Goal: Browse casually

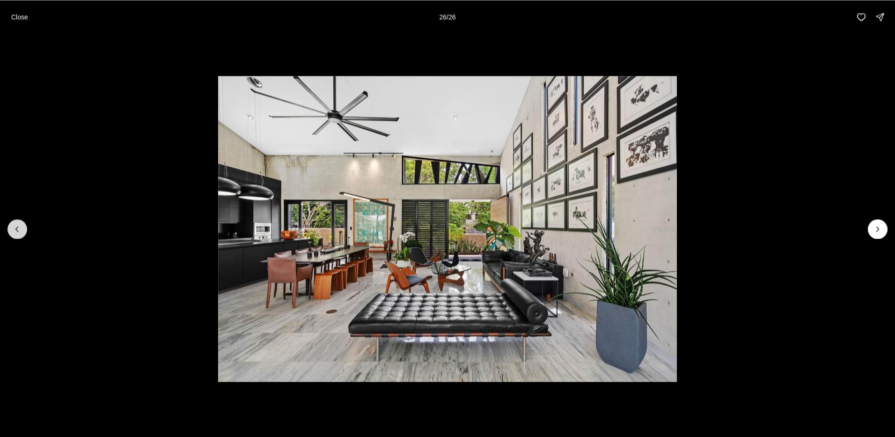
click at [18, 231] on icon "Previous slide" at bounding box center [17, 228] width 9 height 9
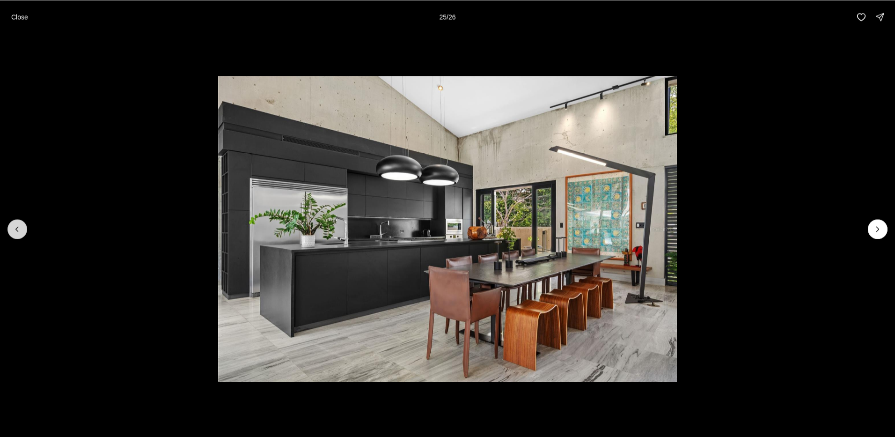
click at [18, 231] on icon "Previous slide" at bounding box center [17, 228] width 9 height 9
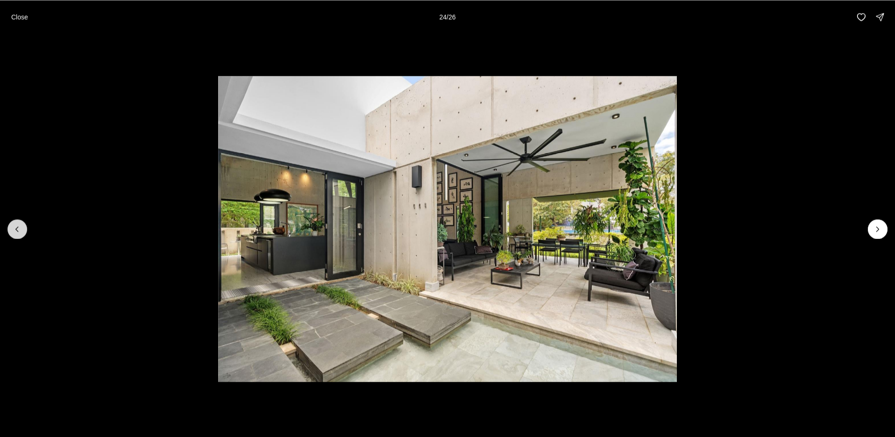
click at [18, 231] on icon "Previous slide" at bounding box center [17, 228] width 9 height 9
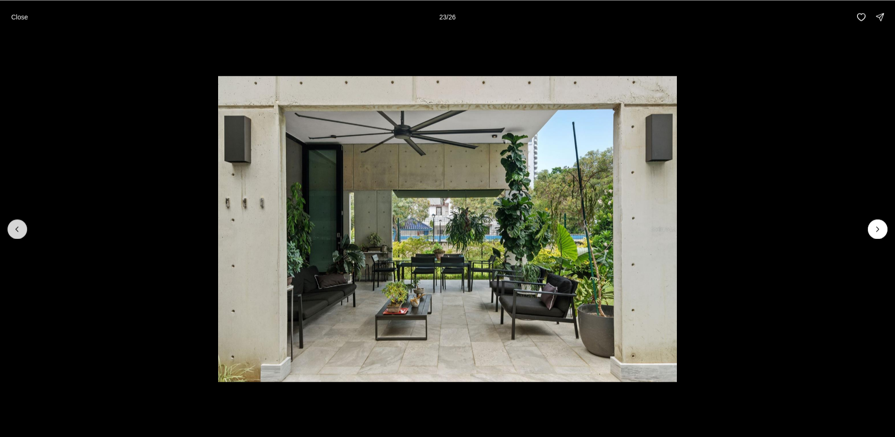
click at [18, 231] on icon "Previous slide" at bounding box center [17, 228] width 9 height 9
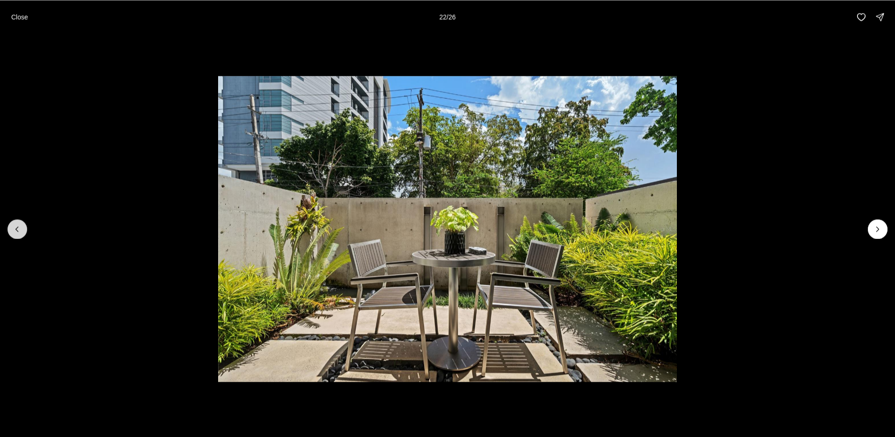
click at [18, 231] on icon "Previous slide" at bounding box center [17, 228] width 9 height 9
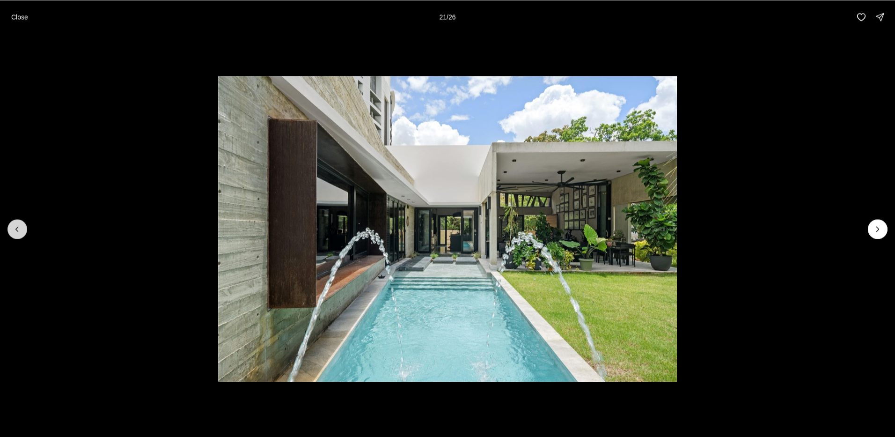
click at [18, 231] on icon "Previous slide" at bounding box center [17, 228] width 9 height 9
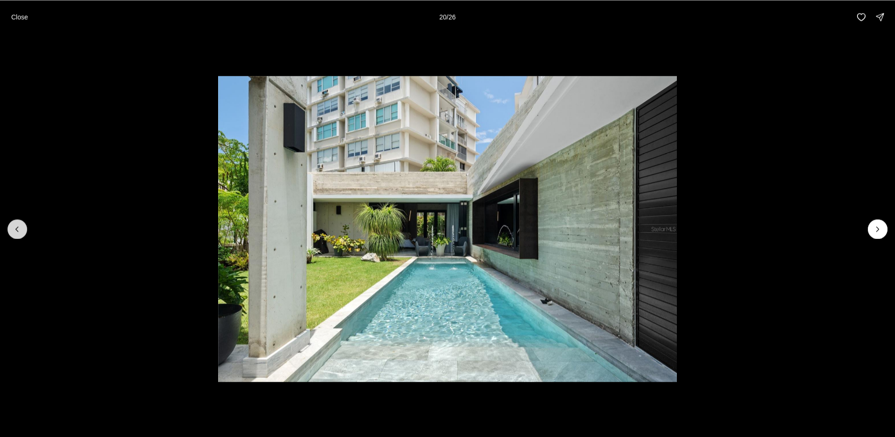
click at [18, 233] on icon "Previous slide" at bounding box center [17, 228] width 9 height 9
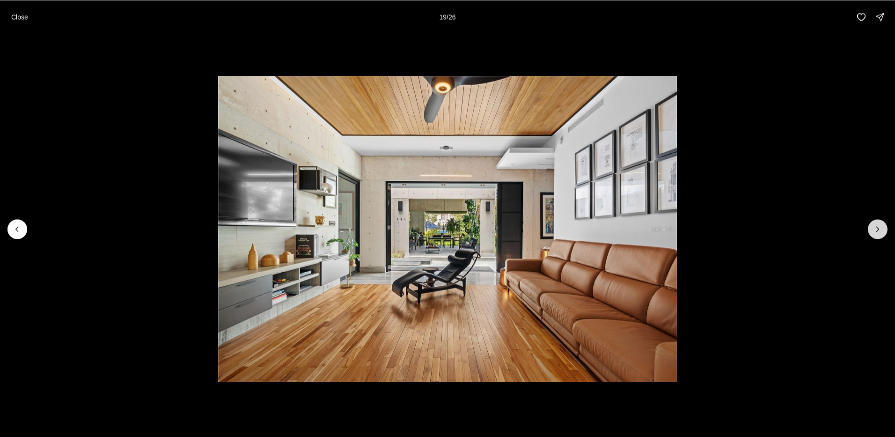
click at [875, 235] on button "Next slide" at bounding box center [878, 229] width 20 height 20
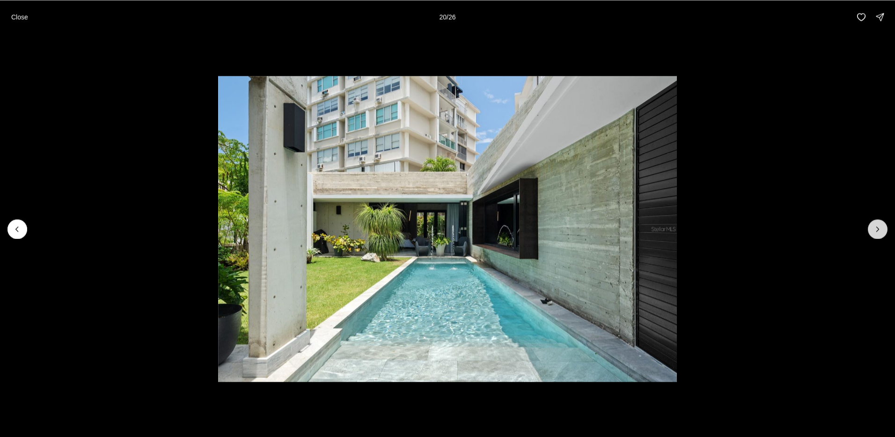
click at [875, 235] on button "Next slide" at bounding box center [878, 229] width 20 height 20
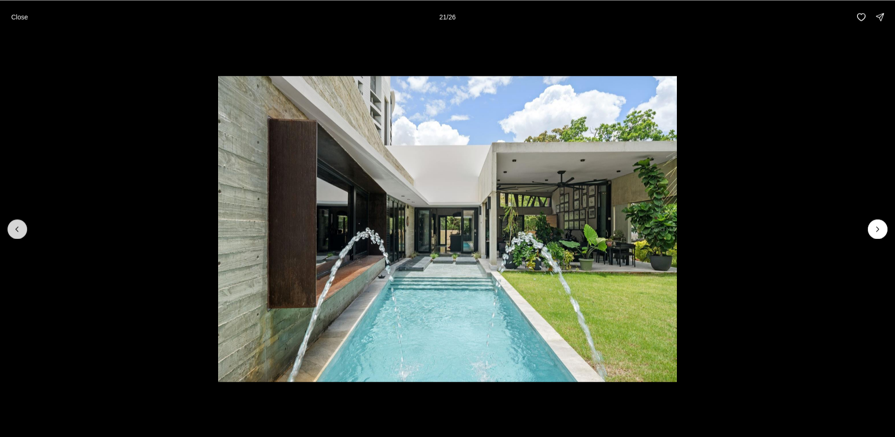
click at [20, 230] on icon "Previous slide" at bounding box center [17, 228] width 9 height 9
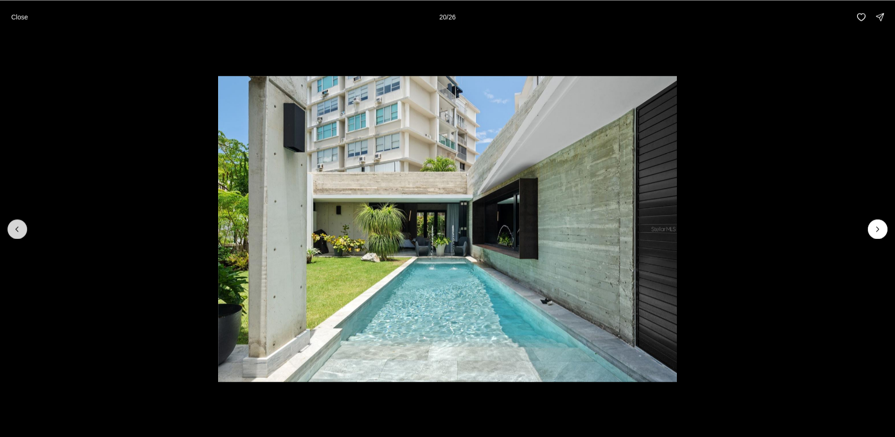
click at [20, 231] on icon "Previous slide" at bounding box center [17, 228] width 9 height 9
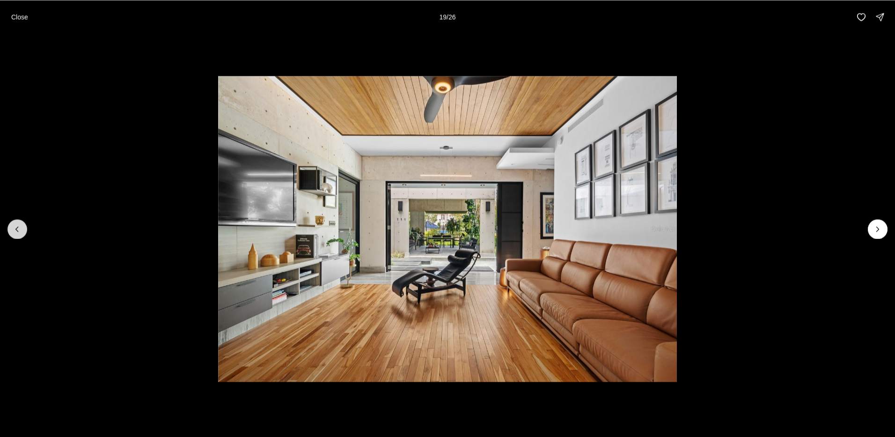
click at [20, 231] on icon "Previous slide" at bounding box center [17, 228] width 9 height 9
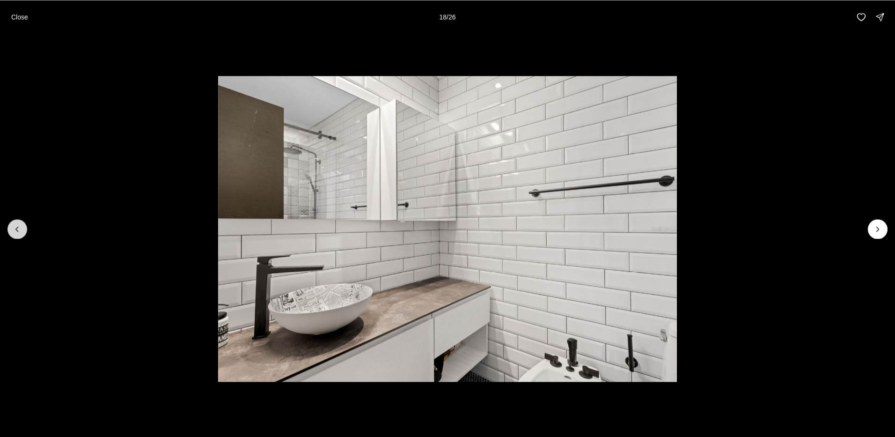
click at [20, 231] on icon "Previous slide" at bounding box center [17, 228] width 9 height 9
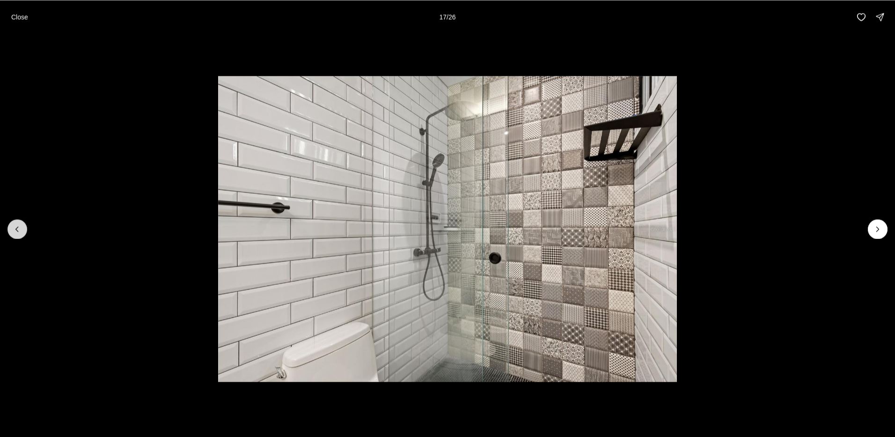
click at [20, 231] on icon "Previous slide" at bounding box center [17, 228] width 9 height 9
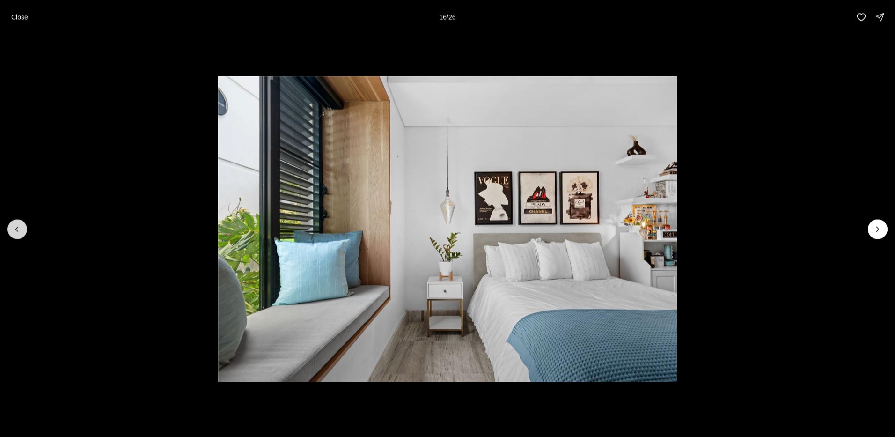
click at [20, 231] on icon "Previous slide" at bounding box center [17, 228] width 9 height 9
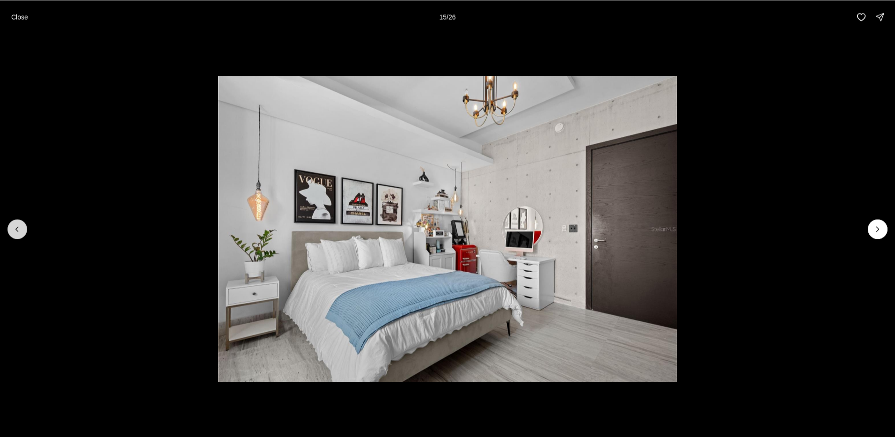
click at [20, 231] on icon "Previous slide" at bounding box center [17, 228] width 9 height 9
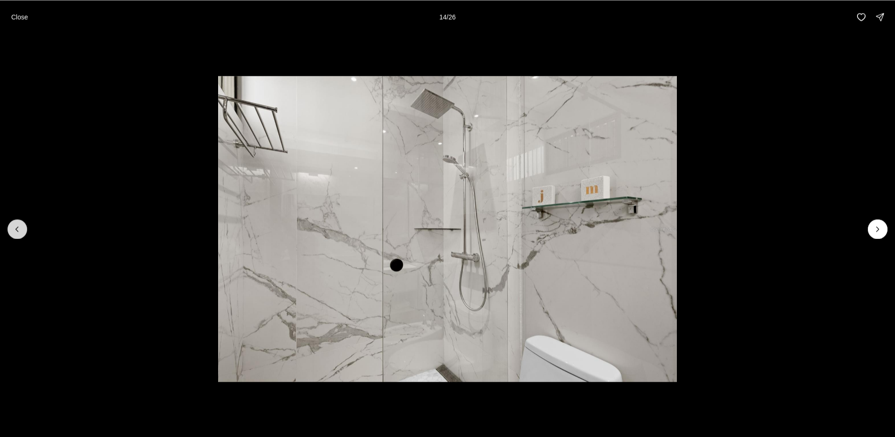
click at [20, 231] on icon "Previous slide" at bounding box center [17, 228] width 9 height 9
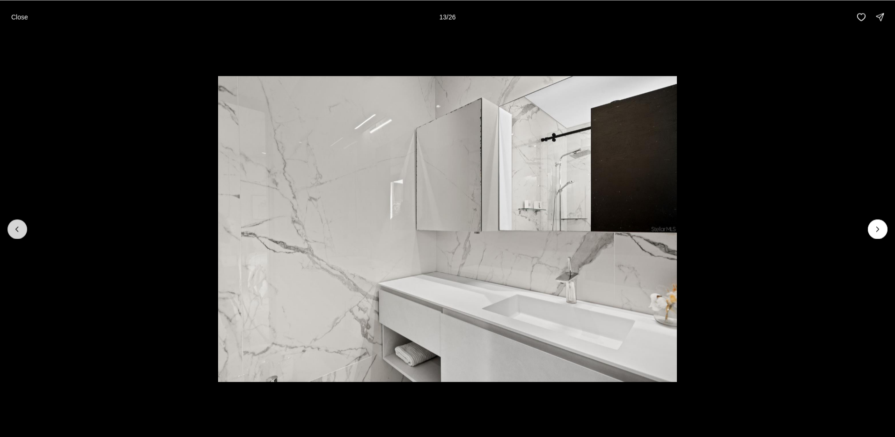
click at [20, 231] on icon "Previous slide" at bounding box center [17, 228] width 9 height 9
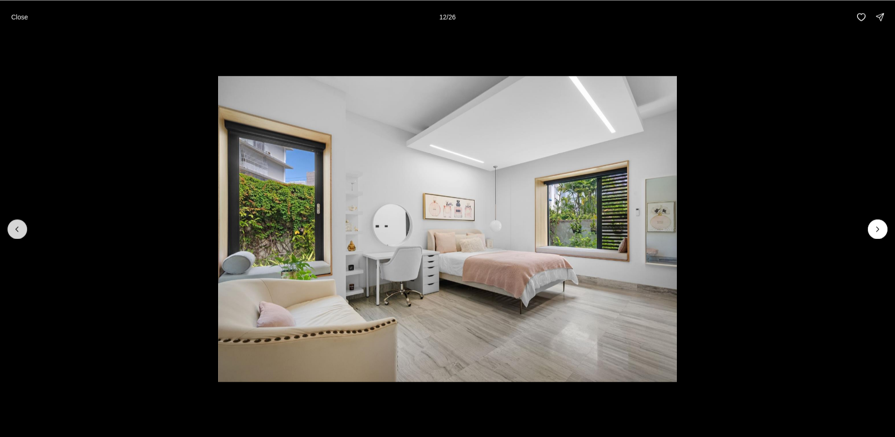
click at [20, 231] on icon "Previous slide" at bounding box center [17, 228] width 9 height 9
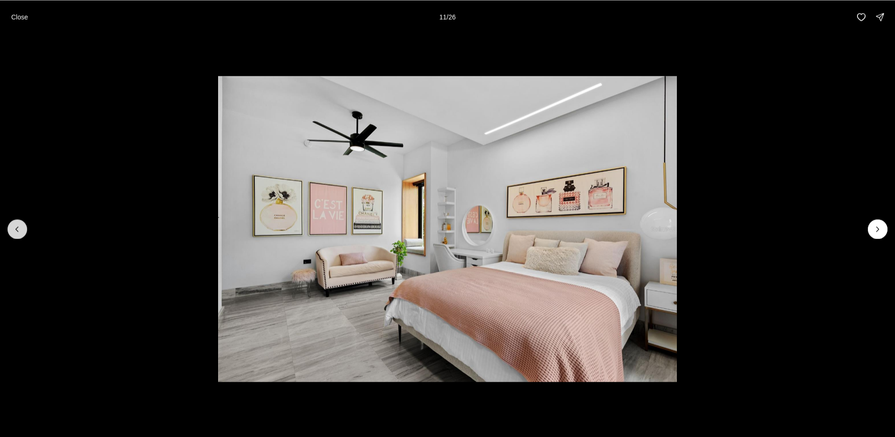
click at [20, 231] on icon "Previous slide" at bounding box center [17, 228] width 9 height 9
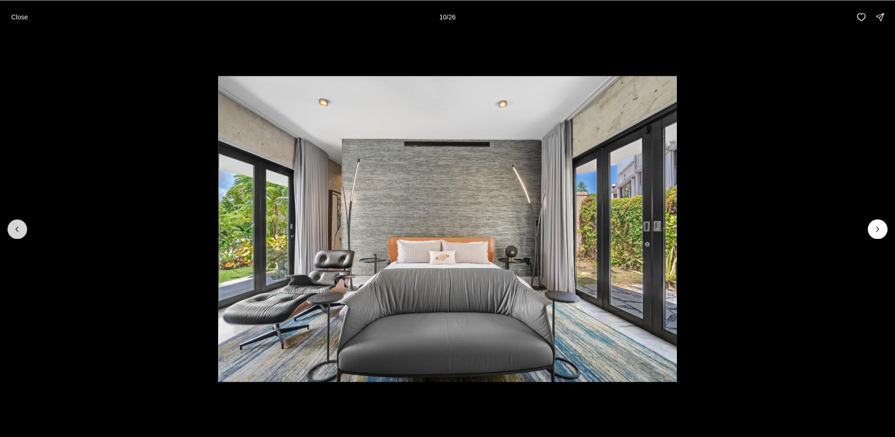
click at [20, 231] on icon "Previous slide" at bounding box center [17, 228] width 9 height 9
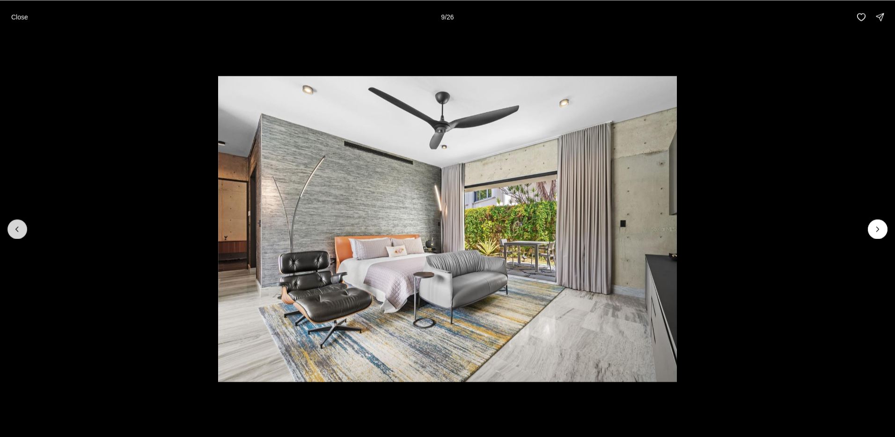
click at [20, 231] on icon "Previous slide" at bounding box center [17, 228] width 9 height 9
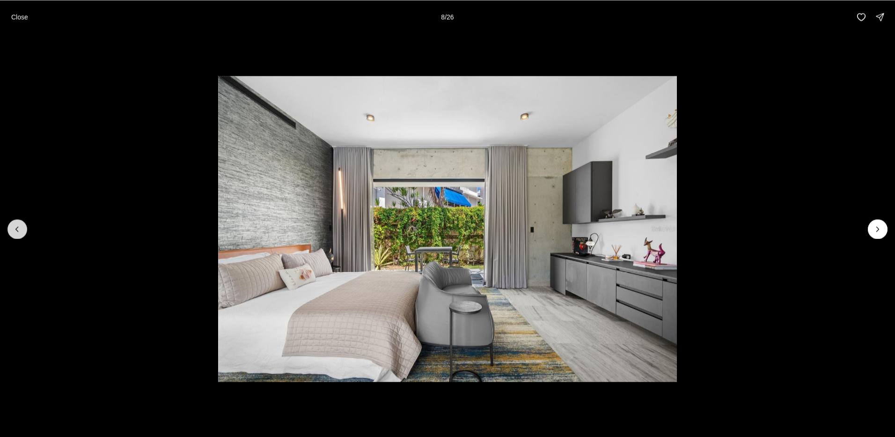
click at [20, 231] on icon "Previous slide" at bounding box center [17, 228] width 9 height 9
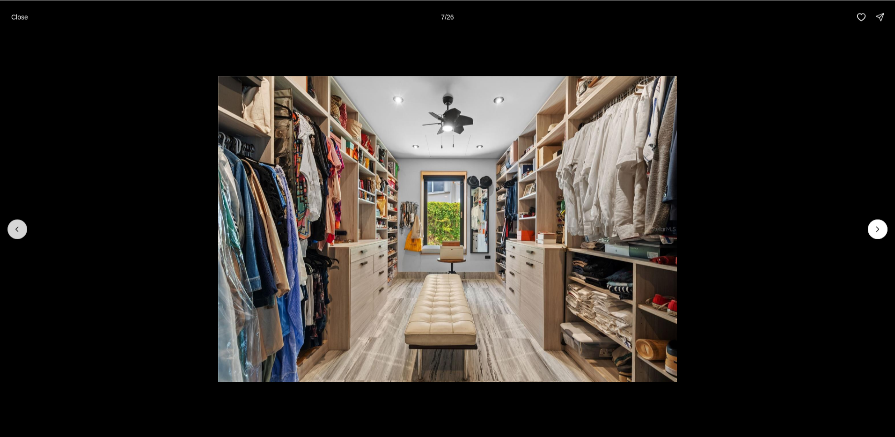
click at [20, 231] on icon "Previous slide" at bounding box center [17, 228] width 9 height 9
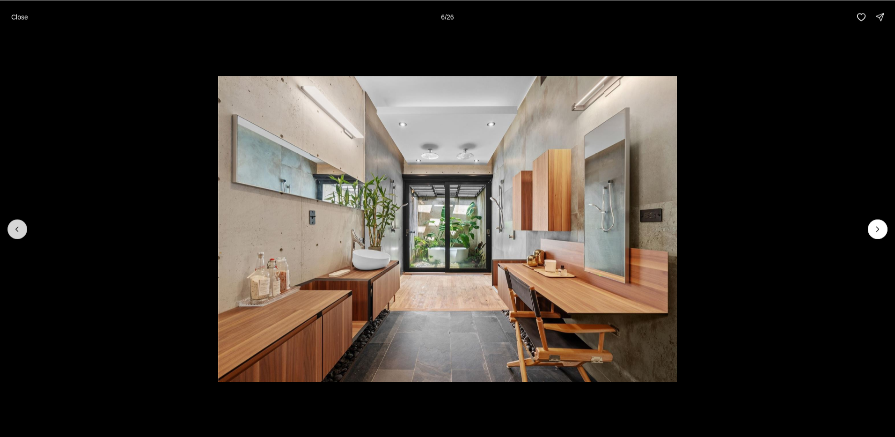
click at [20, 231] on icon "Previous slide" at bounding box center [17, 228] width 9 height 9
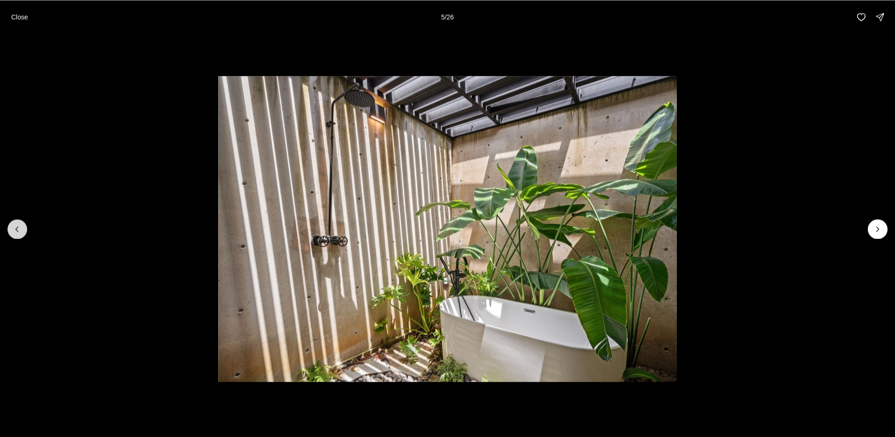
click at [20, 231] on icon "Previous slide" at bounding box center [17, 228] width 9 height 9
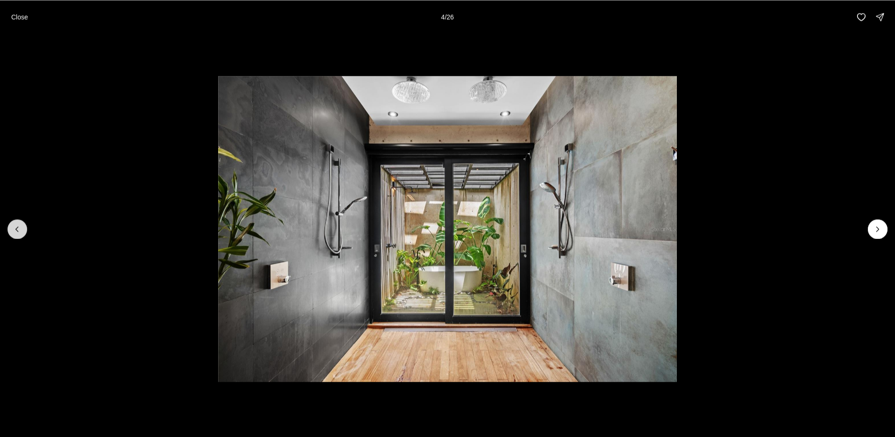
click at [20, 231] on icon "Previous slide" at bounding box center [17, 228] width 9 height 9
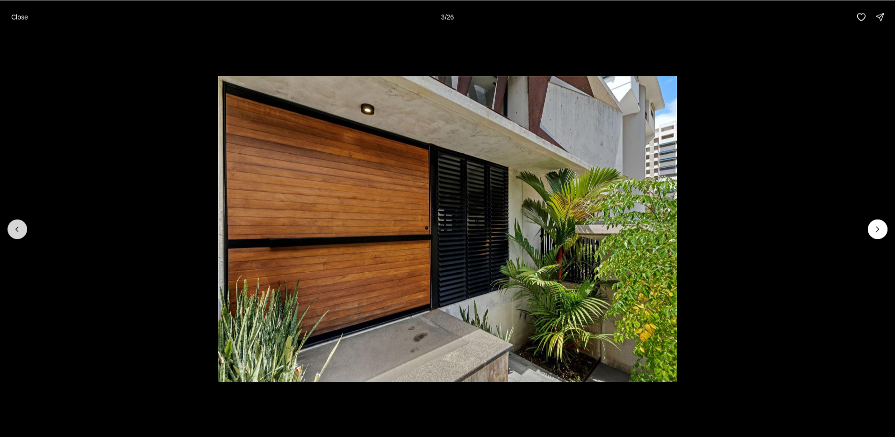
click at [20, 231] on icon "Previous slide" at bounding box center [17, 228] width 9 height 9
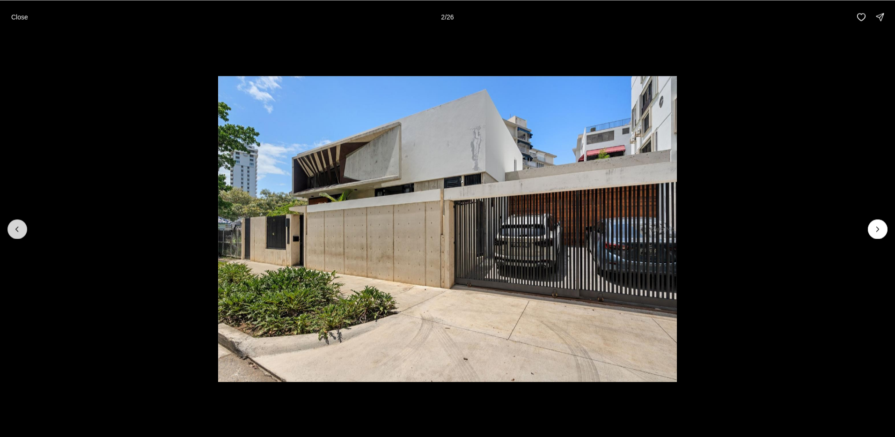
click at [20, 231] on icon "Previous slide" at bounding box center [17, 228] width 9 height 9
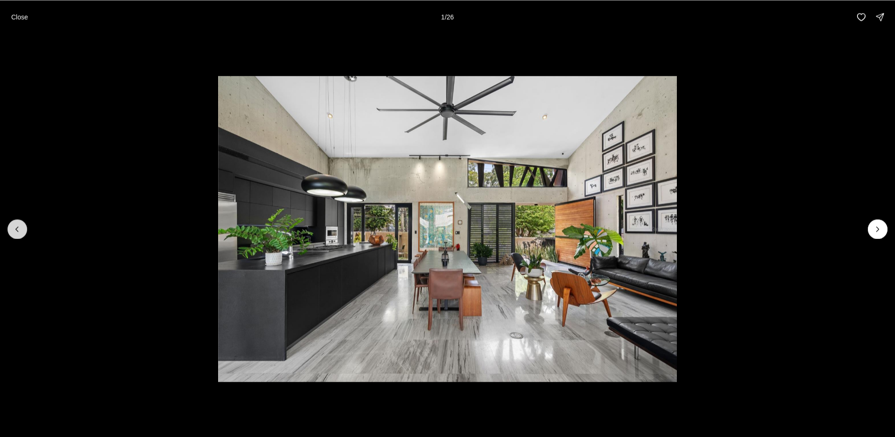
click at [20, 231] on div at bounding box center [17, 229] width 20 height 20
click at [879, 229] on icon "Next slide" at bounding box center [878, 229] width 2 height 5
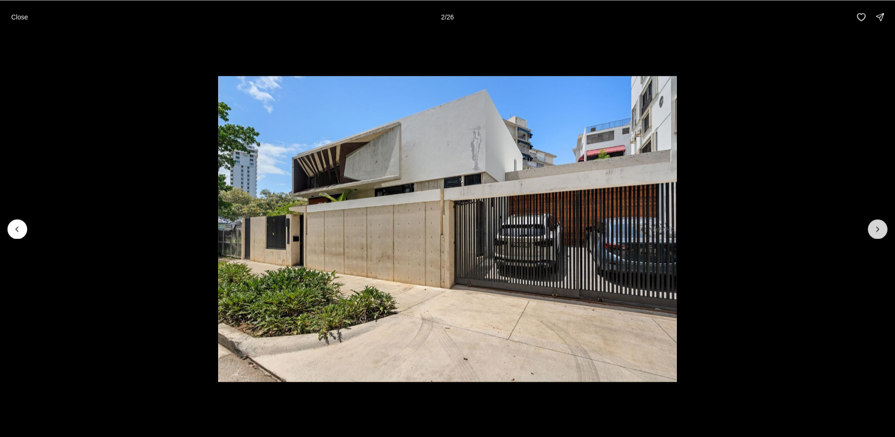
click at [879, 229] on icon "Next slide" at bounding box center [878, 229] width 2 height 5
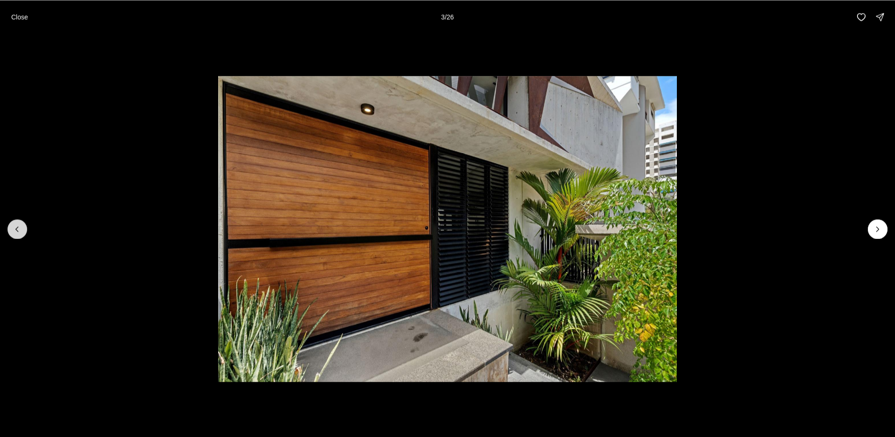
click at [24, 228] on button "Previous slide" at bounding box center [17, 229] width 20 height 20
